Goal: Task Accomplishment & Management: Use online tool/utility

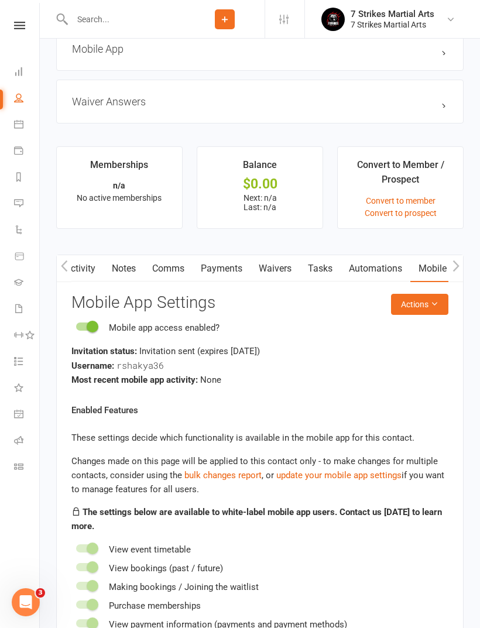
scroll to position [0, 148]
type input "J"
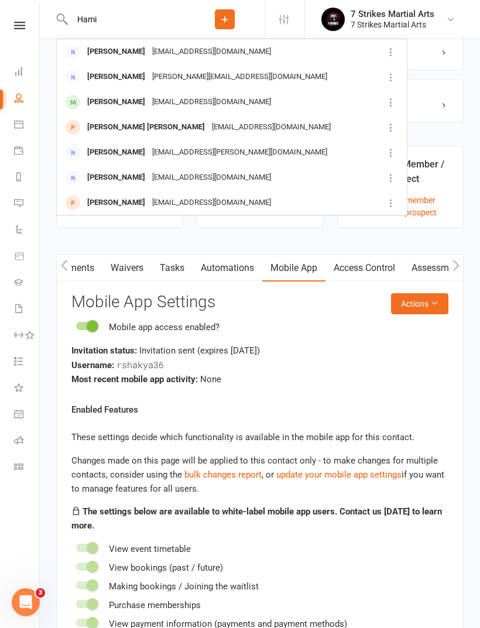
type input "Hami"
click at [166, 106] on div "[EMAIL_ADDRESS][DOMAIN_NAME]" at bounding box center [212, 102] width 126 height 17
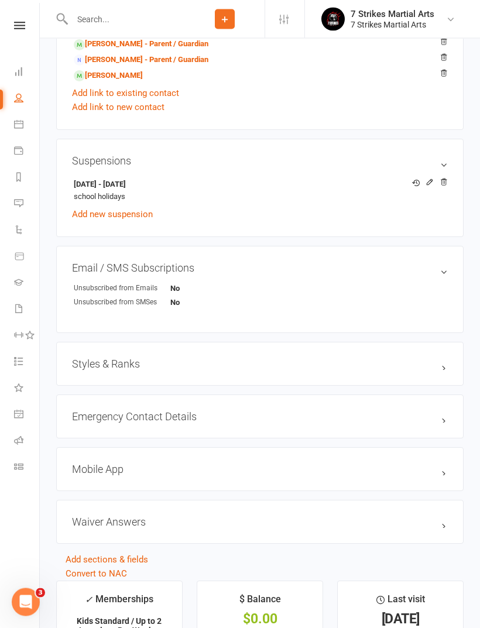
scroll to position [684, 0]
click at [438, 365] on h3 "Styles & Ranks" at bounding box center [260, 364] width 376 height 12
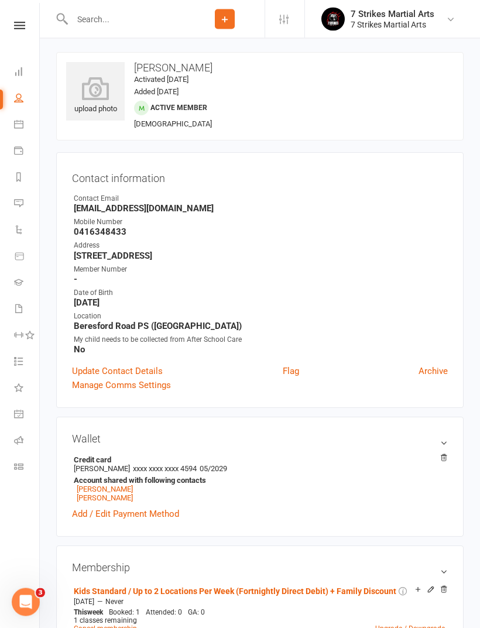
scroll to position [0, 0]
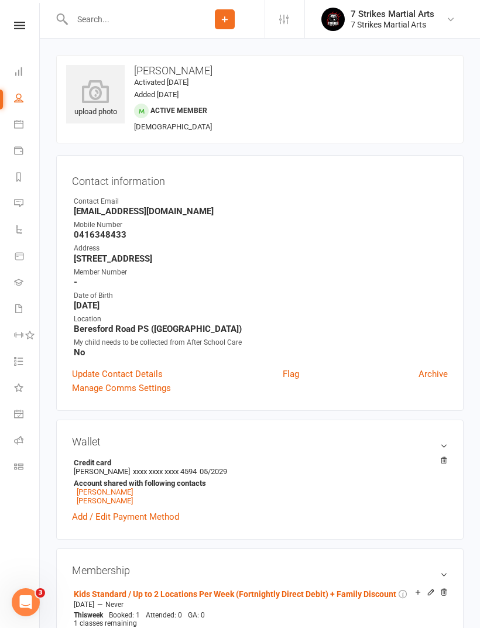
click at [96, 18] on input "text" at bounding box center [126, 19] width 116 height 16
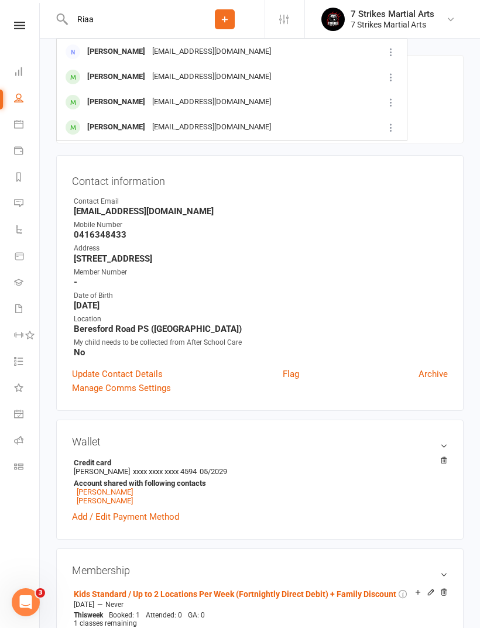
type input "Riaa"
click at [179, 80] on div "chandrapranil@hotmail.com" at bounding box center [212, 76] width 126 height 17
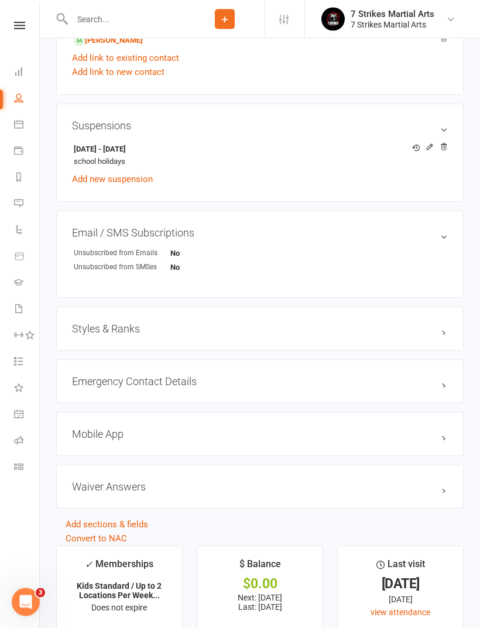
scroll to position [717, 0]
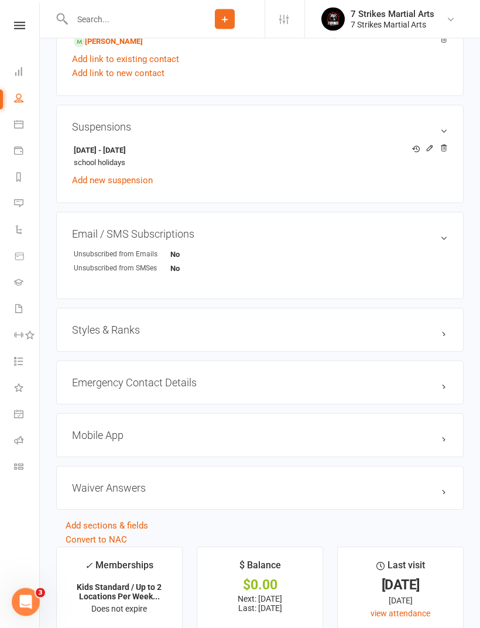
click at [447, 325] on div "Styles & Ranks" at bounding box center [259, 330] width 407 height 44
click at [446, 329] on h3 "Styles & Ranks" at bounding box center [260, 330] width 376 height 12
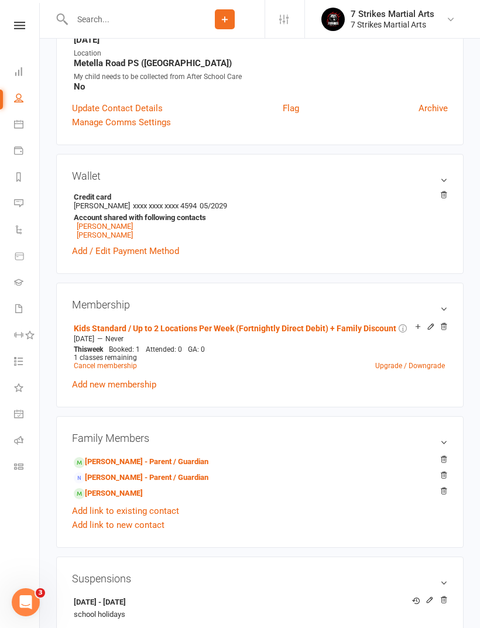
scroll to position [0, 0]
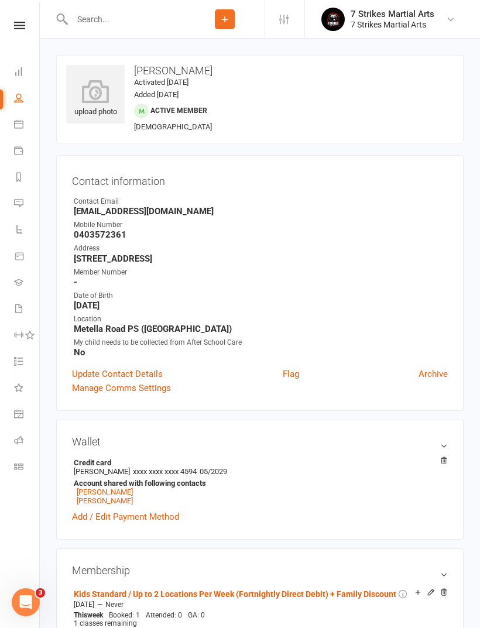
click at [24, 28] on icon at bounding box center [19, 26] width 11 height 8
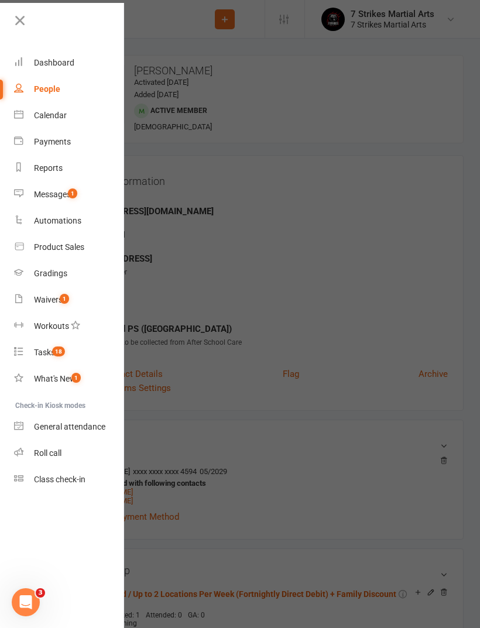
click at [68, 452] on link "Roll call" at bounding box center [69, 453] width 111 height 26
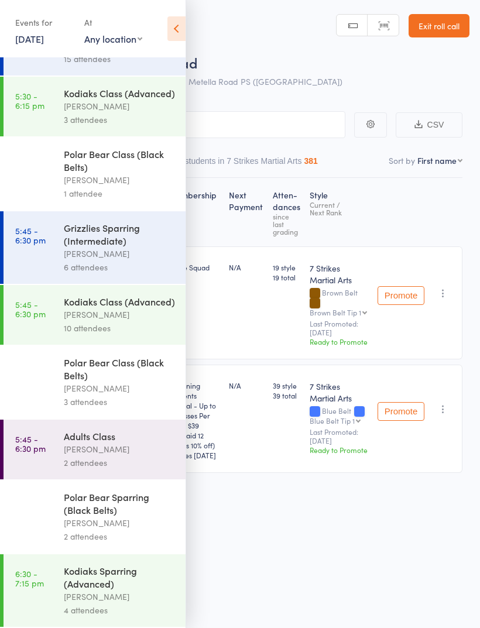
scroll to position [458, 0]
click at [143, 308] on div "[PERSON_NAME]" at bounding box center [120, 314] width 112 height 13
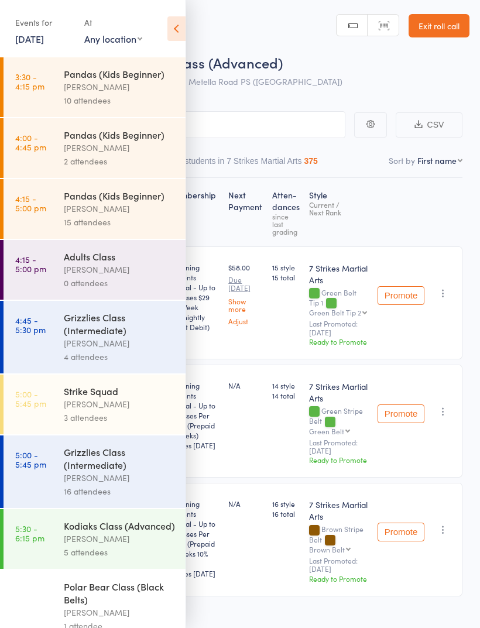
click at [184, 29] on icon at bounding box center [176, 28] width 18 height 25
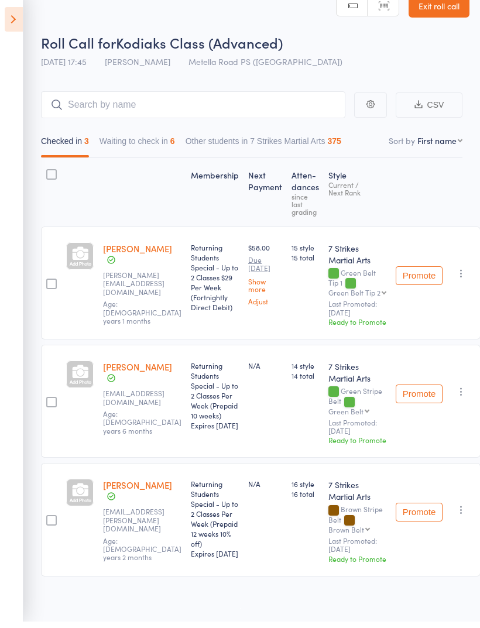
scroll to position [9, 0]
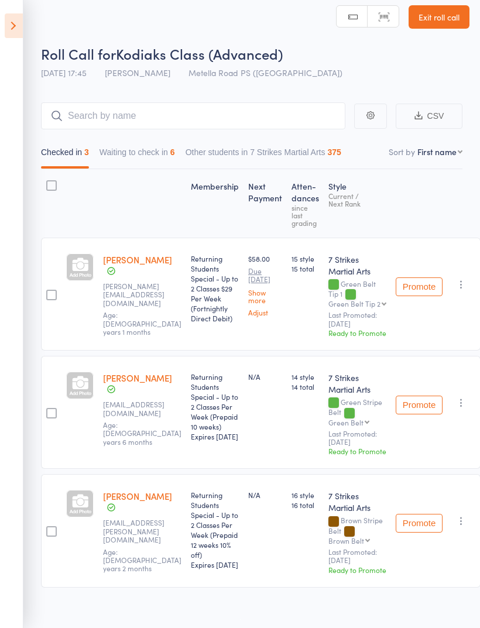
click at [156, 153] on button "Waiting to check in 6" at bounding box center [138, 155] width 76 height 27
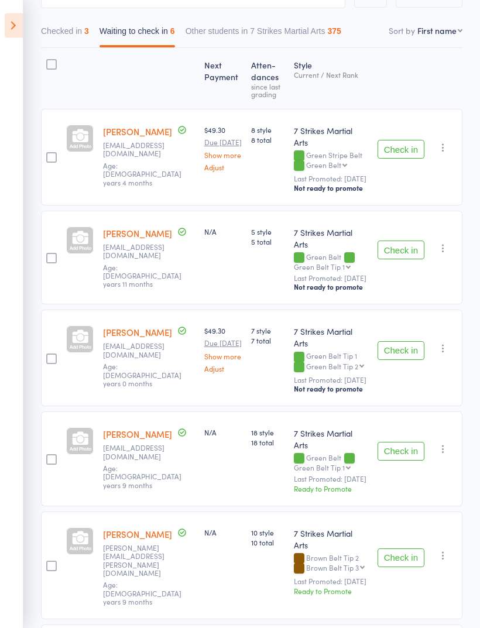
click at [417, 342] on button "Check in" at bounding box center [401, 351] width 47 height 19
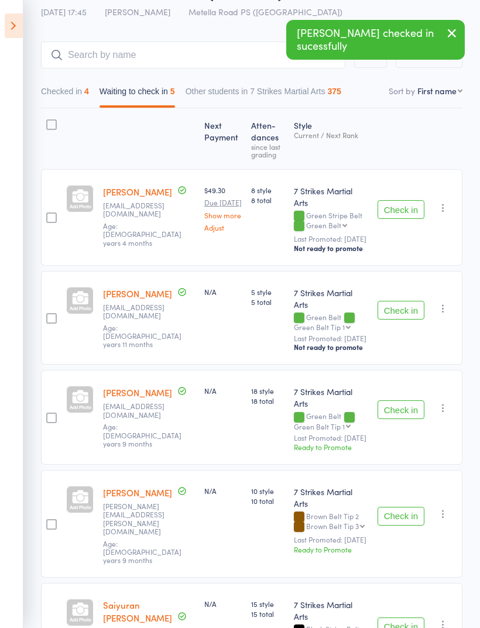
click at [403, 301] on button "Check in" at bounding box center [401, 310] width 47 height 19
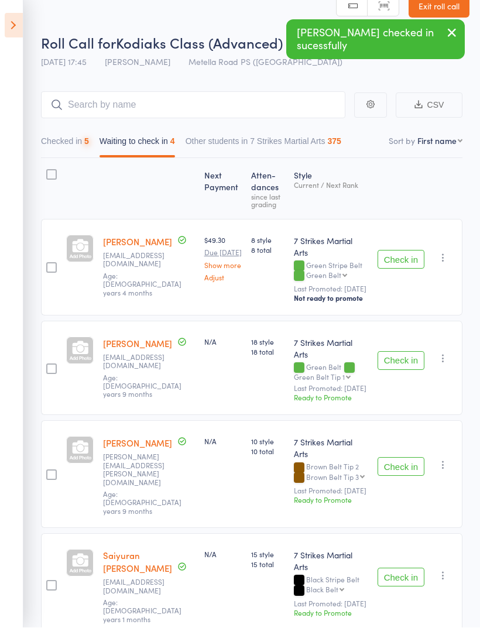
scroll to position [20, 0]
click at [86, 145] on button "Checked in 5" at bounding box center [65, 144] width 48 height 27
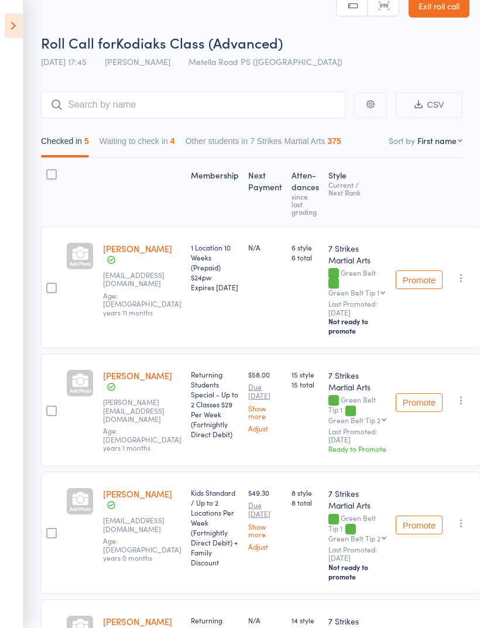
click at [171, 151] on button "Waiting to check in 4" at bounding box center [138, 144] width 76 height 27
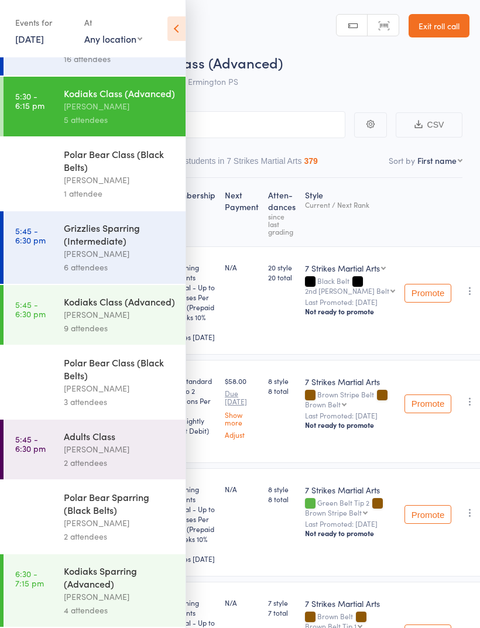
scroll to position [458, 0]
click at [122, 234] on div "Grizzlies Sparring (Intermediate)" at bounding box center [120, 234] width 112 height 26
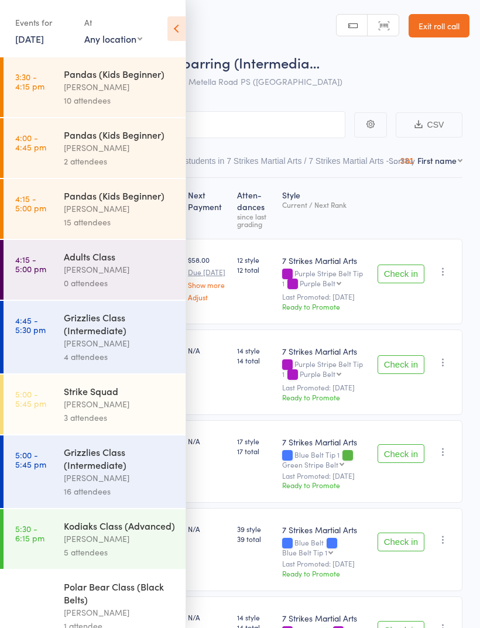
click at [183, 29] on icon at bounding box center [176, 28] width 18 height 25
